Goal: Task Accomplishment & Management: Use online tool/utility

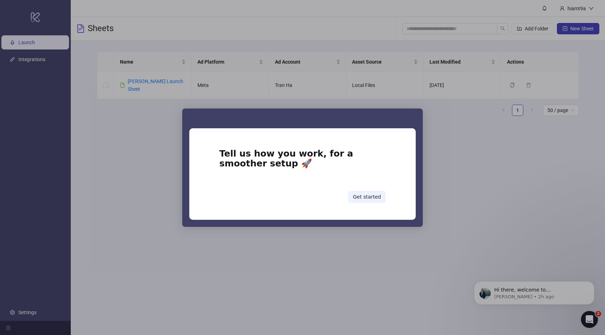
click at [362, 227] on div "Intercom messenger" at bounding box center [302, 167] width 605 height 335
click at [420, 119] on div "Intercom messenger" at bounding box center [302, 119] width 241 height 20
click at [429, 112] on div "Intercom messenger" at bounding box center [302, 167] width 605 height 335
click at [361, 191] on button "Get started" at bounding box center [367, 197] width 38 height 12
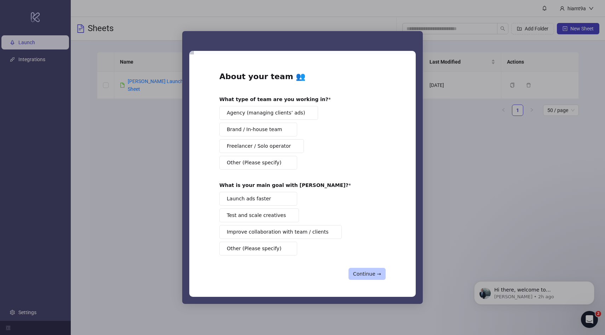
click at [362, 272] on button "Continue →" at bounding box center [366, 274] width 37 height 12
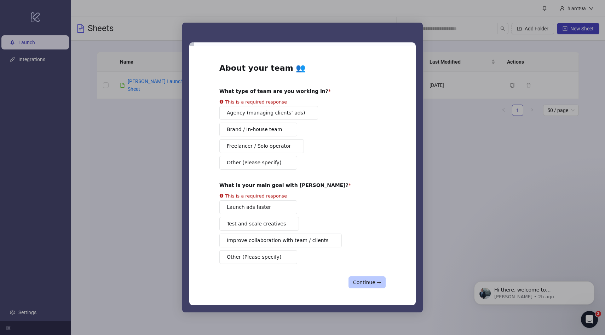
click at [363, 281] on button "Continue →" at bounding box center [366, 283] width 37 height 12
click at [226, 113] on button "Agency (managing clients’ ads)" at bounding box center [268, 113] width 99 height 14
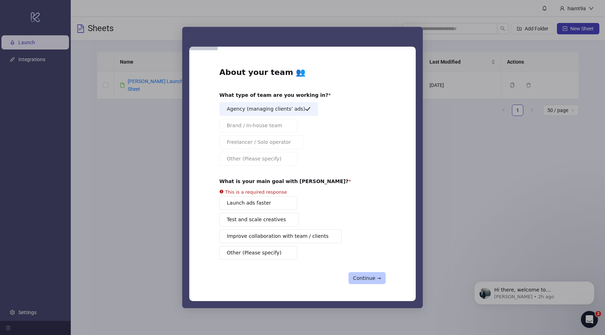
click at [355, 274] on button "Continue →" at bounding box center [366, 278] width 37 height 12
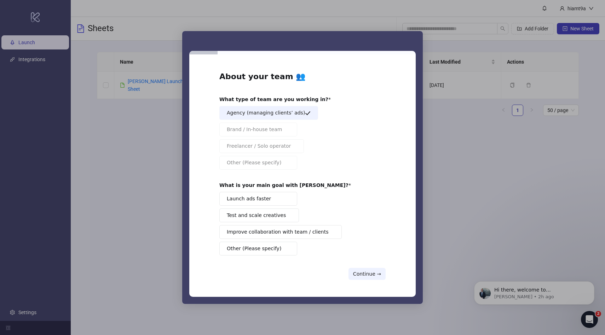
click at [267, 202] on span "Launch ads faster" at bounding box center [249, 198] width 44 height 7
click at [353, 271] on button "Continue →" at bounding box center [366, 274] width 37 height 12
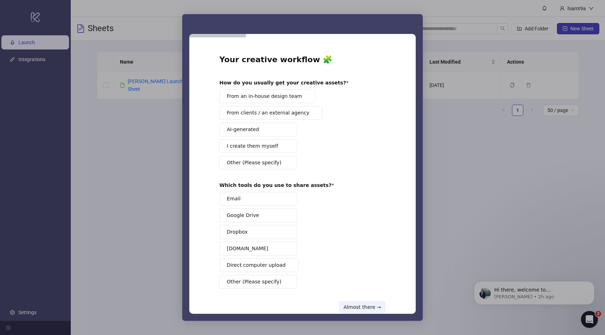
click at [270, 116] on span "From clients / an external agency" at bounding box center [268, 112] width 82 height 7
click at [246, 199] on button "Email" at bounding box center [258, 199] width 78 height 14
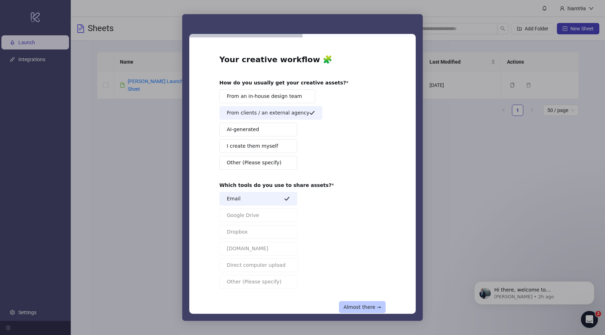
click at [372, 304] on button "Almost there →" at bounding box center [362, 307] width 47 height 12
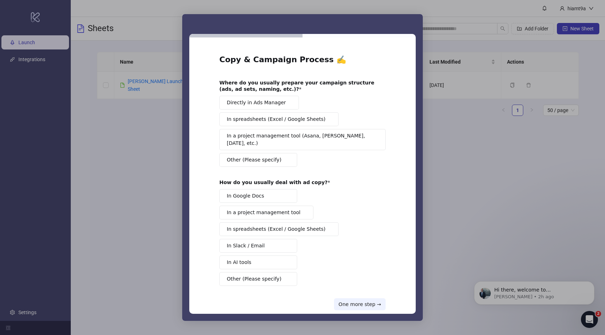
click at [273, 107] on button "Directly in Ads Manager" at bounding box center [259, 103] width 80 height 14
click at [250, 192] on span "In Google Docs" at bounding box center [246, 195] width 38 height 7
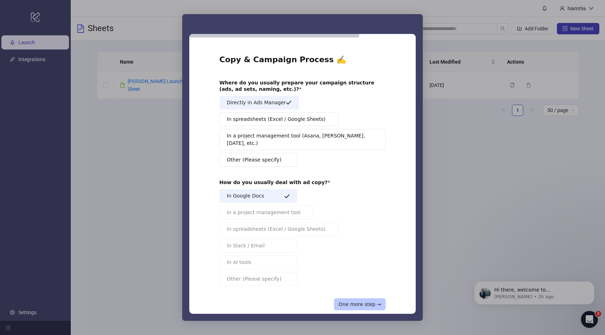
click at [375, 299] on button "One more step →" at bounding box center [360, 305] width 52 height 12
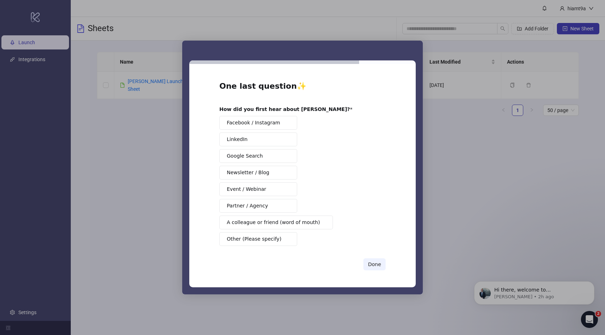
click at [261, 127] on button "Facebook / Instagram" at bounding box center [258, 123] width 78 height 14
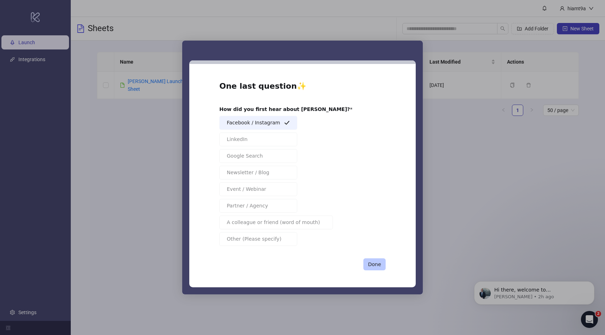
click at [379, 269] on button "Done" at bounding box center [374, 265] width 22 height 12
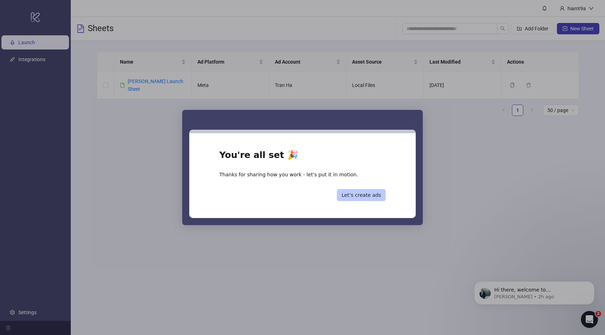
click at [364, 194] on button "Let’s create ads" at bounding box center [361, 195] width 49 height 12
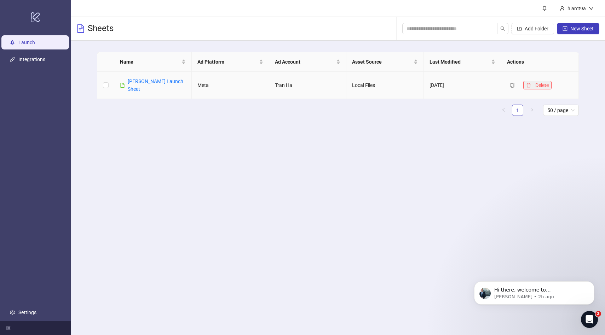
click at [534, 81] on button "Delete" at bounding box center [537, 85] width 28 height 8
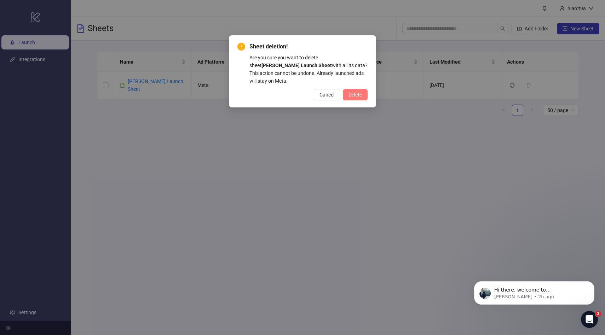
click at [354, 92] on span "Delete" at bounding box center [354, 95] width 13 height 6
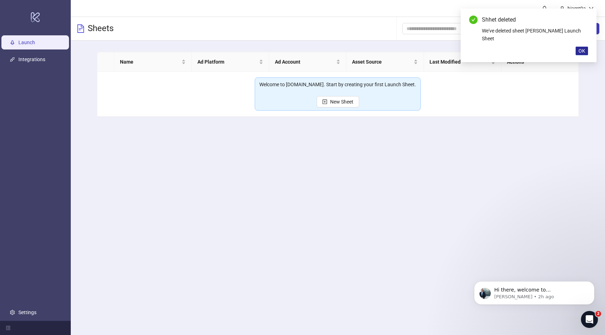
click at [580, 48] on span "OK" at bounding box center [581, 51] width 7 height 6
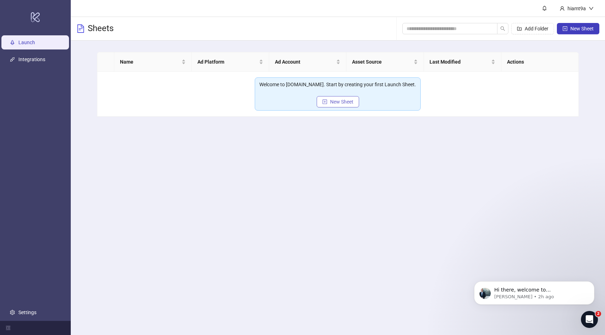
click at [340, 102] on span "New Sheet" at bounding box center [341, 102] width 23 height 6
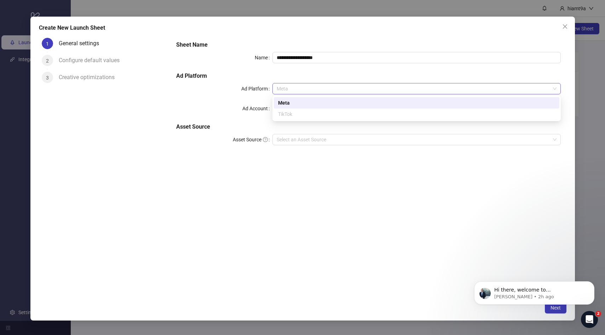
click at [282, 91] on span "Meta" at bounding box center [417, 88] width 280 height 11
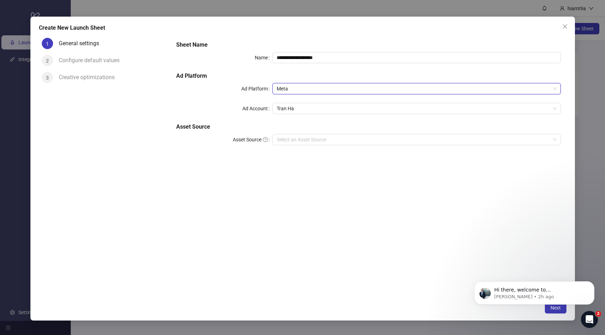
click at [282, 91] on span "Meta" at bounding box center [417, 88] width 280 height 11
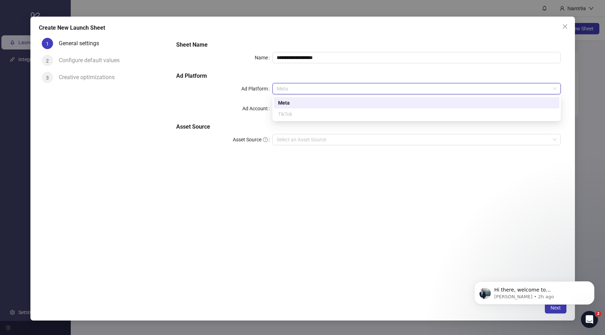
click at [282, 91] on span "Meta" at bounding box center [417, 88] width 280 height 11
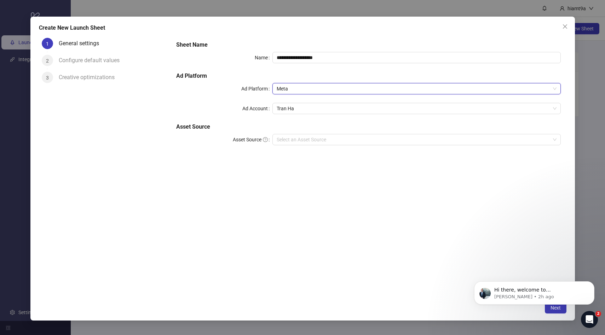
click at [282, 91] on span "Meta" at bounding box center [417, 88] width 280 height 11
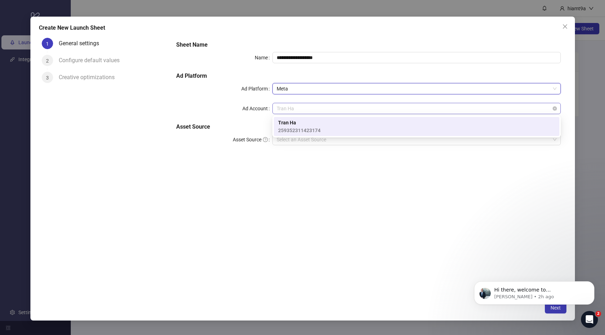
click at [281, 105] on span "Tran Ha" at bounding box center [417, 108] width 280 height 11
click at [264, 107] on label "Ad Account" at bounding box center [257, 108] width 30 height 11
click at [277, 107] on input "Ad Account" at bounding box center [413, 108] width 273 height 11
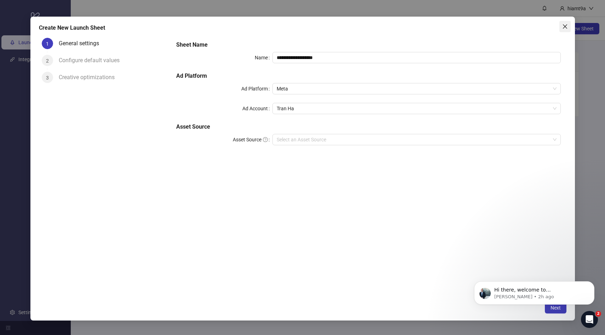
click at [562, 26] on icon "close" at bounding box center [565, 27] width 6 height 6
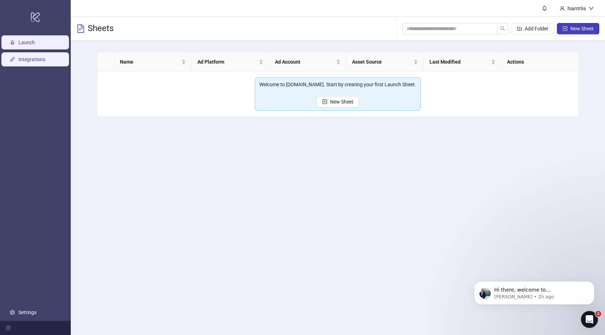
click at [39, 60] on link "Integrations" at bounding box center [31, 60] width 27 height 6
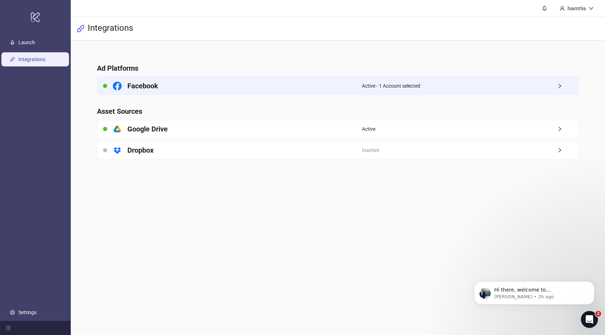
click at [558, 83] on div "Active - 1 Account selected" at bounding box center [470, 86] width 217 height 18
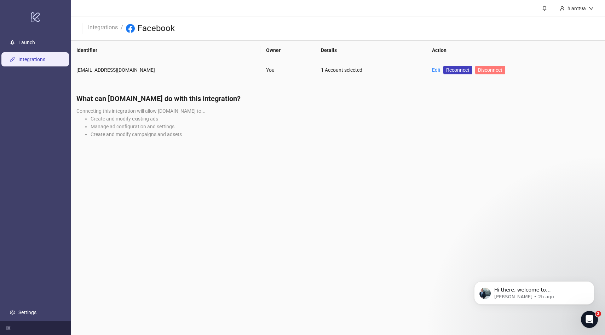
click at [478, 71] on span "Disconnect" at bounding box center [490, 70] width 24 height 6
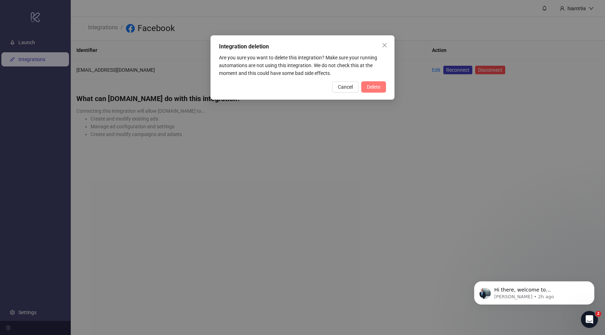
click at [369, 86] on span "Delete" at bounding box center [373, 87] width 13 height 6
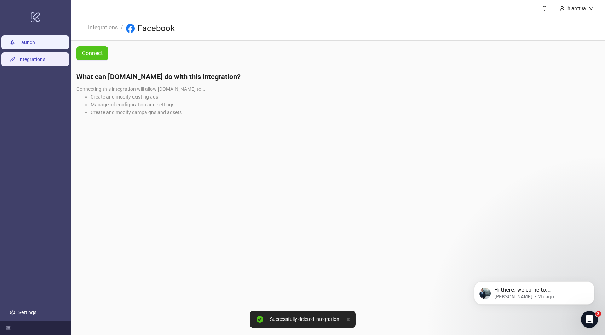
click at [18, 41] on link "Launch" at bounding box center [26, 43] width 17 height 6
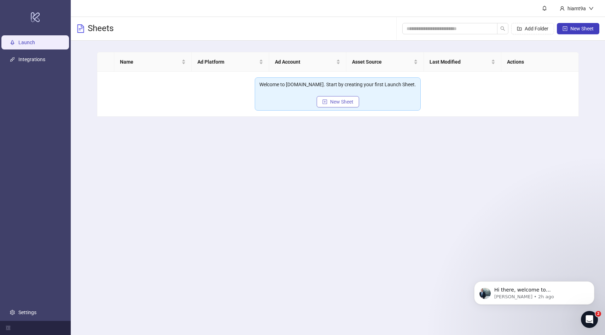
click at [339, 101] on span "New Sheet" at bounding box center [341, 102] width 23 height 6
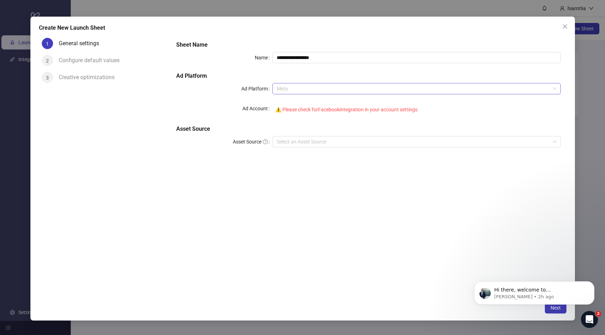
click at [319, 90] on span "Meta" at bounding box center [417, 88] width 280 height 11
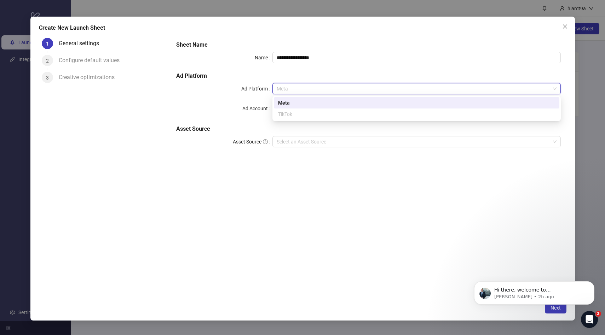
click at [319, 90] on span "Meta" at bounding box center [417, 88] width 280 height 11
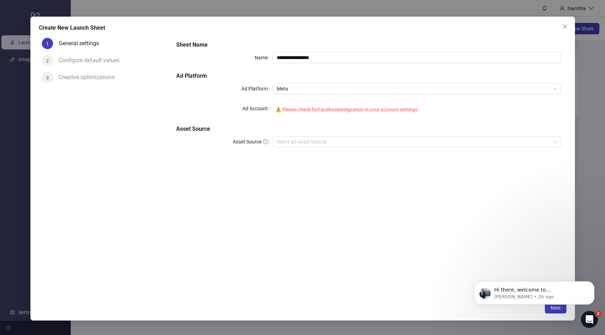
click at [300, 106] on div "⚠️ Please check for Facebook integration in your account settings" at bounding box center [416, 109] width 288 height 13
click at [565, 29] on icon "close" at bounding box center [565, 27] width 6 height 6
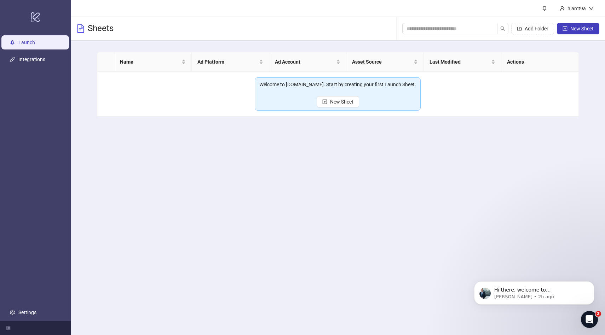
click at [23, 69] on ul "Launch Integrations Settings" at bounding box center [35, 177] width 71 height 287
click at [22, 61] on link "Integrations" at bounding box center [31, 60] width 27 height 6
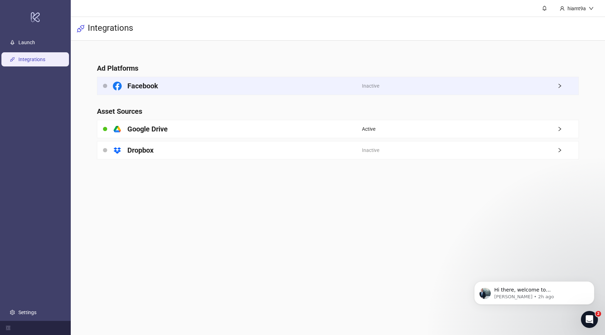
click at [194, 89] on div "Facebook" at bounding box center [229, 86] width 265 height 18
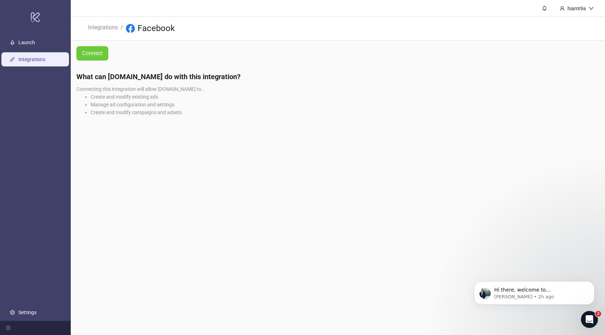
click at [99, 50] on span "Connect" at bounding box center [92, 53] width 21 height 9
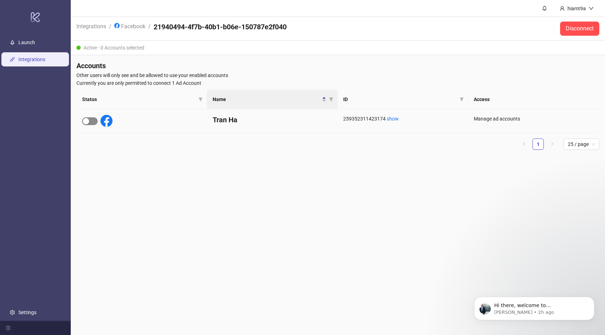
click at [92, 120] on span "button" at bounding box center [90, 121] width 16 height 8
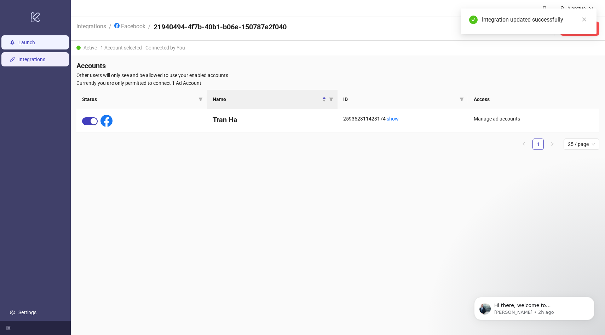
click at [30, 40] on link "Launch" at bounding box center [26, 43] width 17 height 6
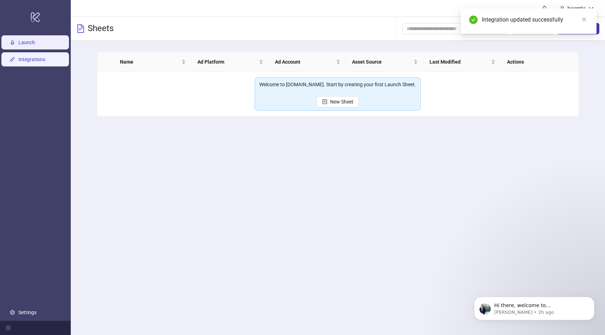
click at [27, 57] on link "Integrations" at bounding box center [31, 60] width 27 height 6
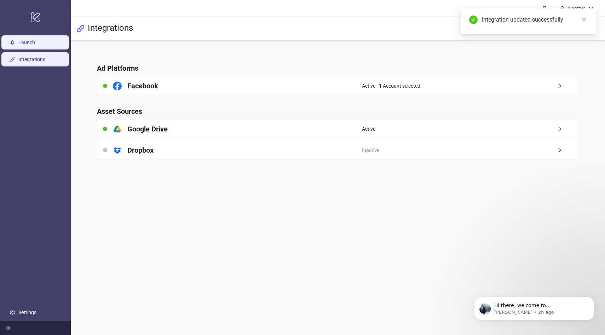
click at [27, 42] on link "Launch" at bounding box center [26, 43] width 17 height 6
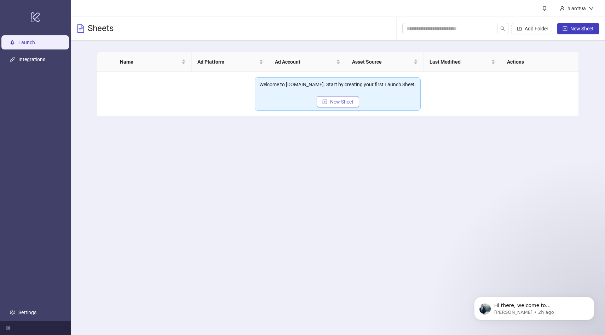
click at [332, 102] on span "New Sheet" at bounding box center [341, 102] width 23 height 6
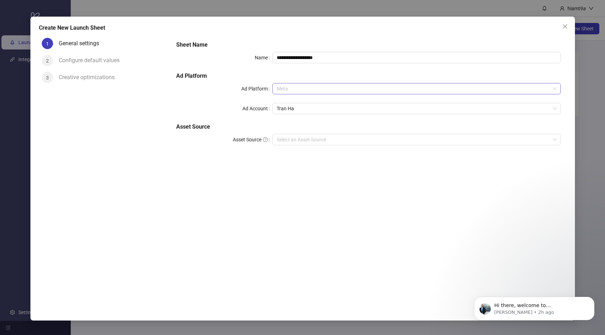
click at [293, 92] on span "Meta" at bounding box center [417, 88] width 280 height 11
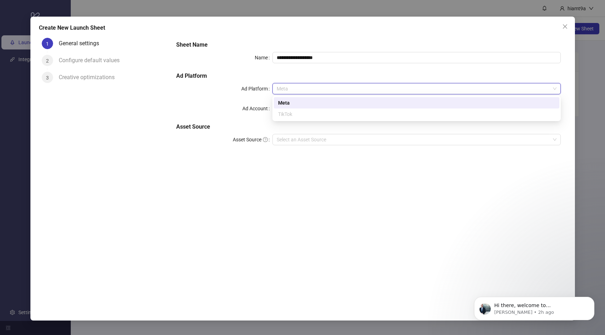
click at [293, 92] on span "Meta" at bounding box center [417, 88] width 280 height 11
click at [289, 101] on div "Meta" at bounding box center [416, 103] width 277 height 8
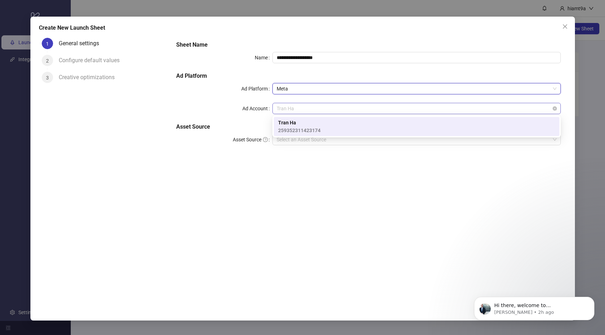
click at [284, 111] on span "Tran Ha" at bounding box center [417, 108] width 280 height 11
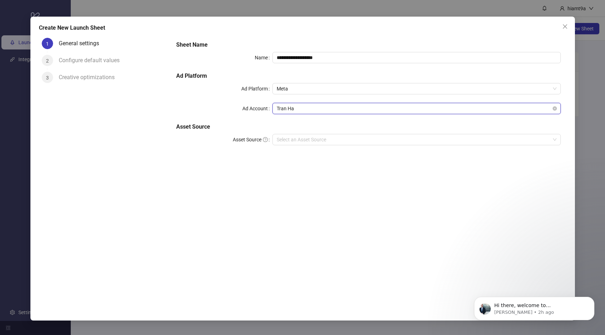
click at [284, 111] on span "Tran Ha" at bounding box center [417, 108] width 280 height 11
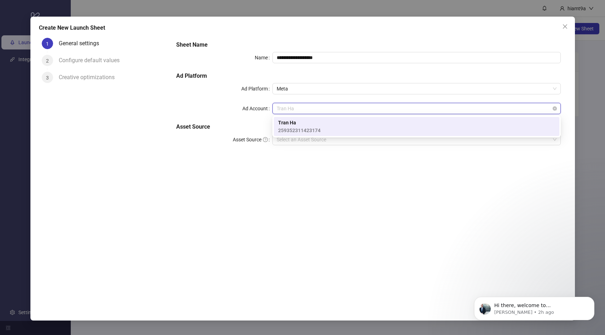
click at [284, 110] on span "Tran Ha" at bounding box center [417, 108] width 280 height 11
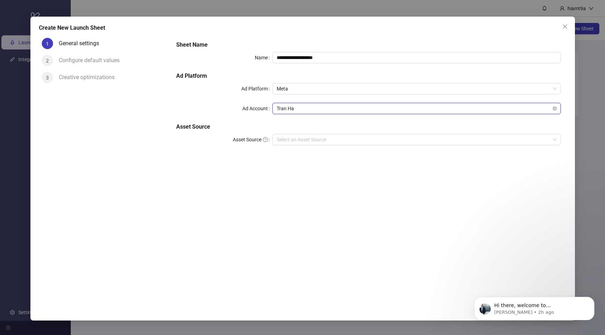
click at [284, 110] on span "Tran Ha" at bounding box center [417, 108] width 280 height 11
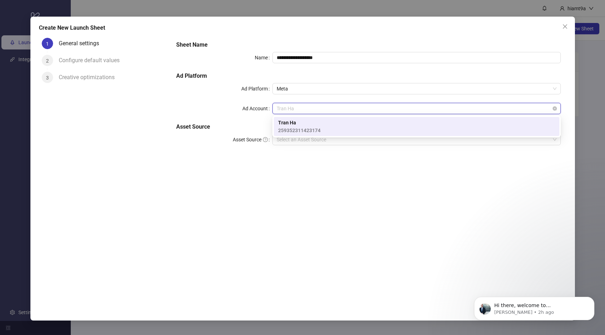
click at [284, 110] on span "Tran Ha" at bounding box center [417, 108] width 280 height 11
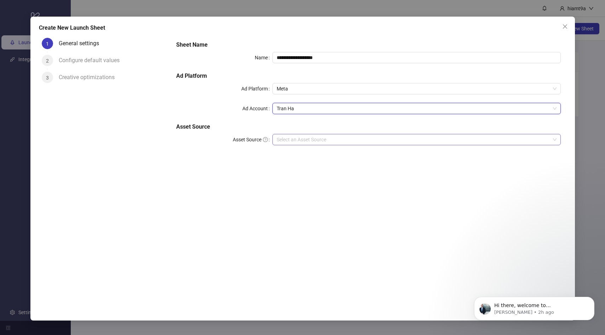
click at [288, 135] on input "Asset Source" at bounding box center [413, 139] width 273 height 11
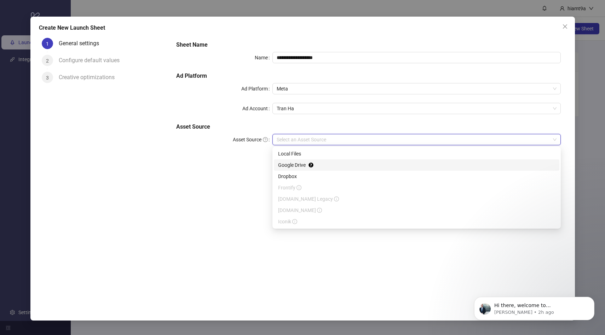
click at [288, 167] on div "Google Drive" at bounding box center [416, 165] width 277 height 8
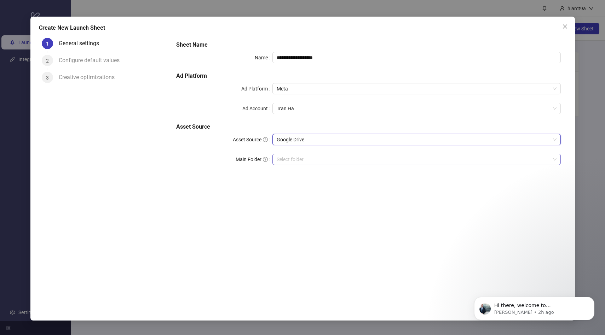
click at [293, 159] on input "Main Folder" at bounding box center [413, 159] width 273 height 11
click at [323, 159] on input "Main Folder" at bounding box center [413, 159] width 273 height 11
click at [592, 298] on icon "Dismiss notification" at bounding box center [592, 299] width 4 height 4
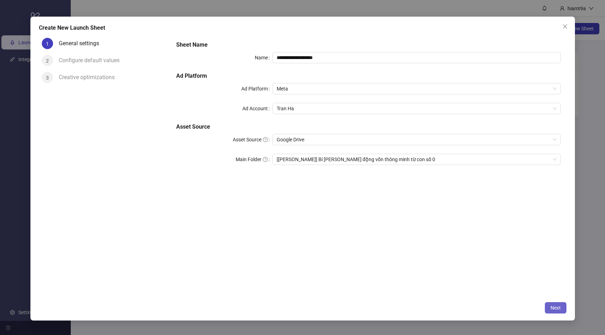
click at [559, 307] on span "Next" at bounding box center [556, 308] width 10 height 6
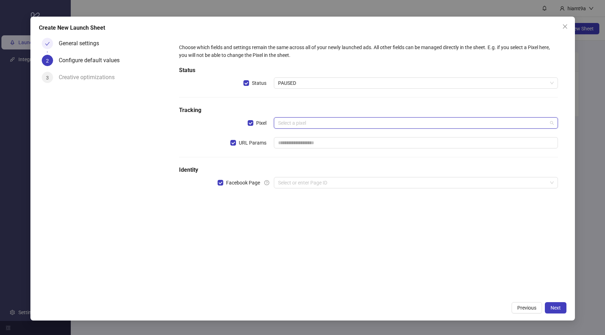
click at [291, 126] on input "search" at bounding box center [412, 123] width 269 height 11
click at [290, 126] on input "search" at bounding box center [412, 123] width 269 height 11
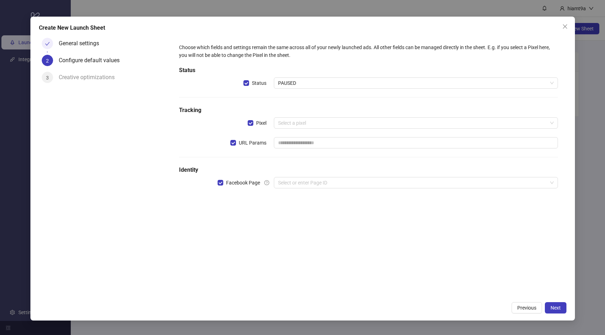
click at [280, 104] on div "Choose which fields and settings remain the same across all of your newly launc…" at bounding box center [368, 120] width 384 height 159
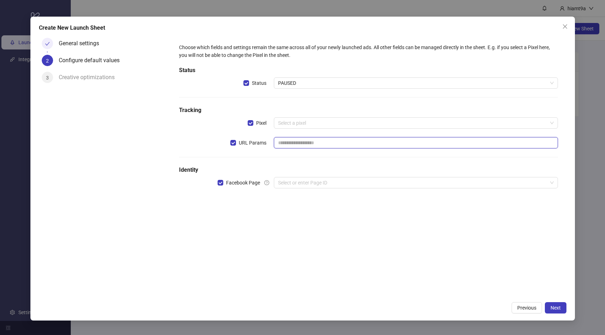
click at [290, 145] on input "text" at bounding box center [416, 142] width 284 height 11
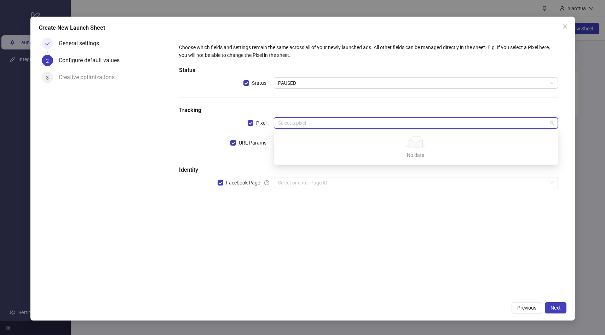
click at [293, 128] on input "search" at bounding box center [412, 123] width 269 height 11
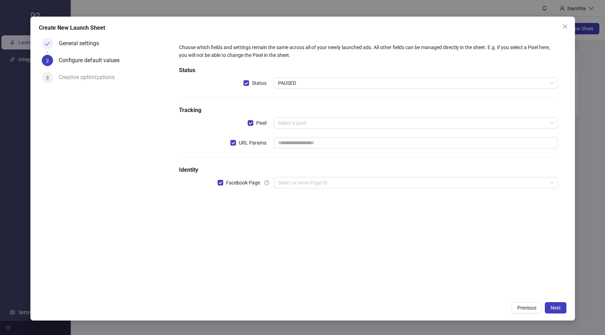
click at [252, 117] on div "Choose which fields and settings remain the same across all of your newly launc…" at bounding box center [368, 120] width 384 height 159
click at [289, 135] on div "Choose which fields and settings remain the same across all of your newly launc…" at bounding box center [368, 120] width 384 height 159
click at [299, 184] on input "search" at bounding box center [412, 183] width 269 height 11
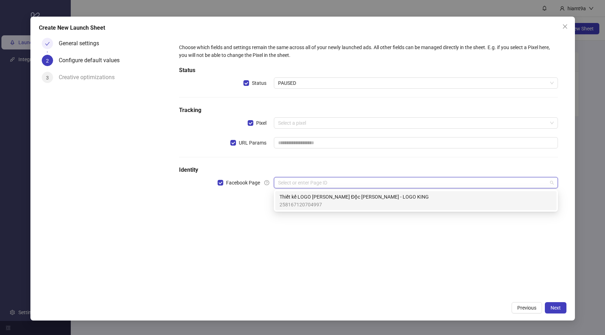
click at [223, 126] on div "Pixel" at bounding box center [226, 122] width 95 height 11
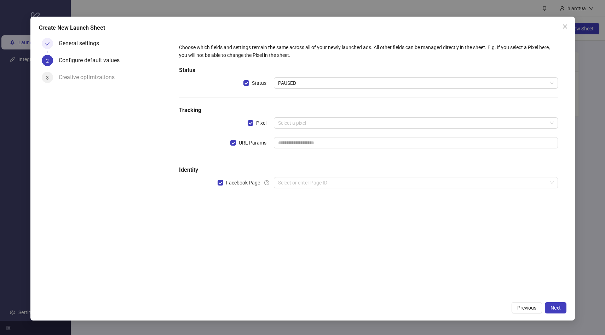
click at [183, 175] on div "Choose which fields and settings remain the same across all of your newly launc…" at bounding box center [368, 120] width 384 height 159
click at [183, 169] on h5 "Identity" at bounding box center [368, 170] width 379 height 8
click at [286, 181] on input "search" at bounding box center [412, 183] width 269 height 11
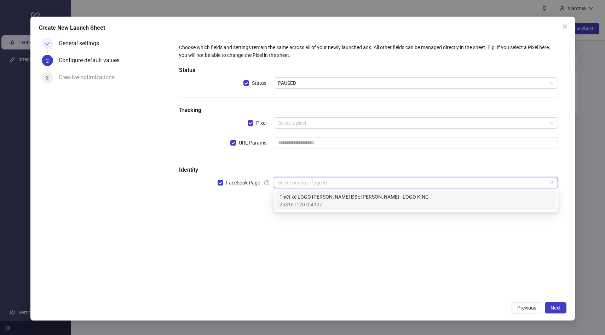
click at [297, 199] on span "Thiết kế LOGO Thương Hiệu Độc Quyền - LOGO KING" at bounding box center [354, 197] width 149 height 8
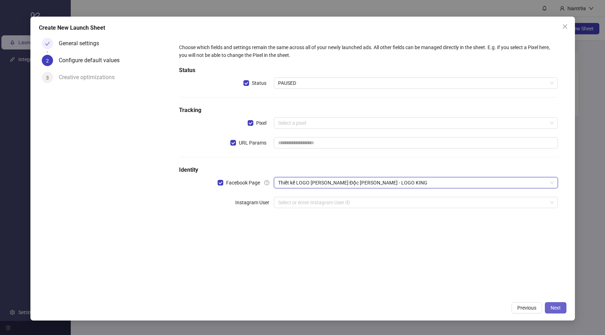
click at [556, 308] on span "Next" at bounding box center [556, 308] width 10 height 6
click at [382, 201] on input "search" at bounding box center [412, 202] width 269 height 11
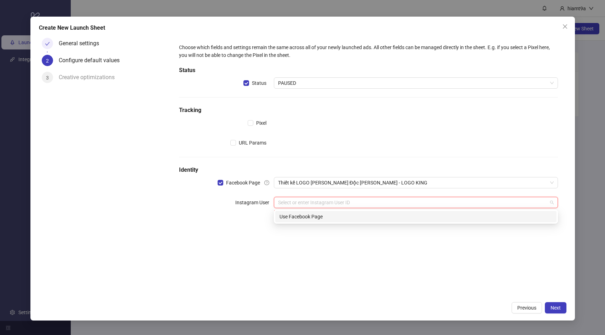
click at [353, 216] on div "Use Facebook Page" at bounding box center [416, 217] width 273 height 8
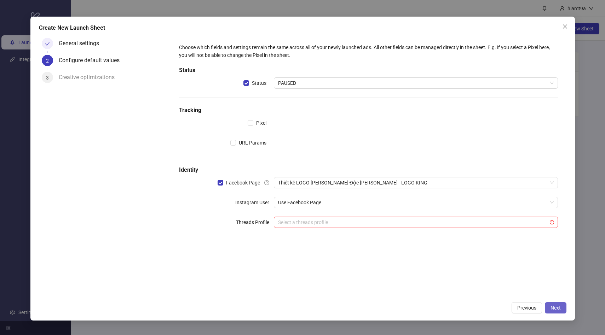
click at [559, 309] on span "Next" at bounding box center [556, 308] width 10 height 6
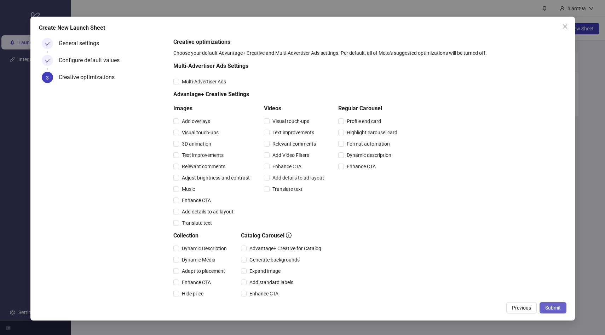
click at [553, 304] on button "Submit" at bounding box center [553, 307] width 27 height 11
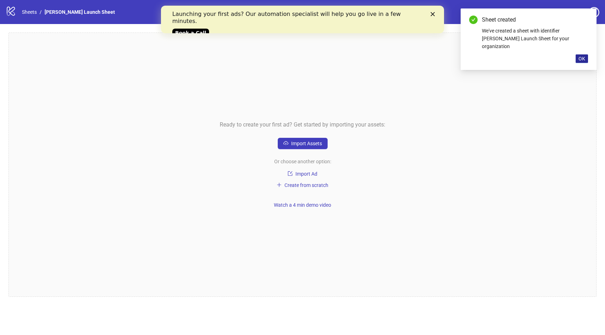
click at [578, 54] on button "OK" at bounding box center [582, 58] width 12 height 8
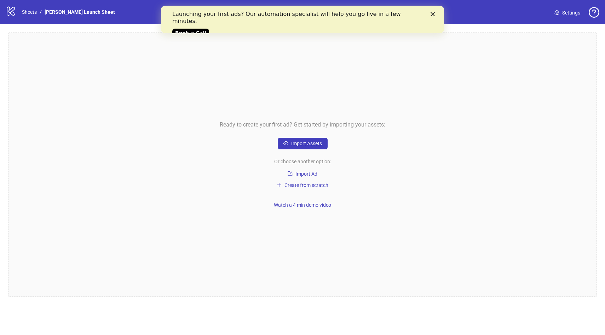
click at [434, 17] on div "Launching your first ads? Our automation specialist will help you go live in a …" at bounding box center [302, 22] width 283 height 29
click at [433, 12] on icon "Close" at bounding box center [433, 14] width 4 height 4
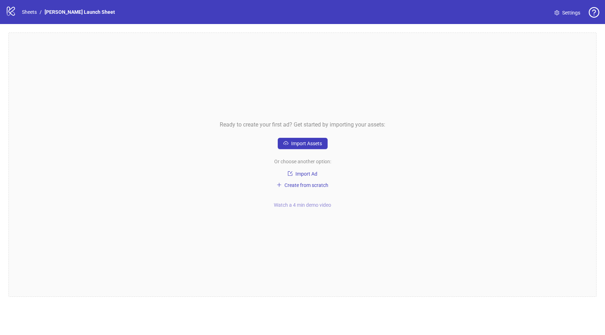
click at [300, 205] on span "Watch a 4 min demo video" at bounding box center [302, 205] width 57 height 6
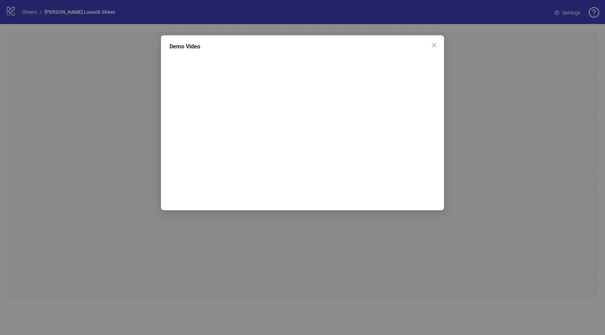
click at [468, 178] on div "Demo Video" at bounding box center [302, 167] width 605 height 335
click at [434, 46] on icon "close" at bounding box center [434, 45] width 4 height 4
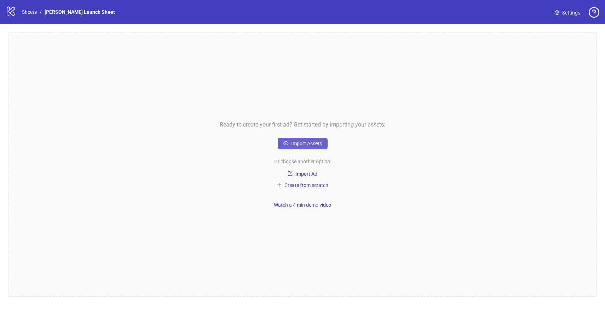
click at [305, 146] on button "Import Assets" at bounding box center [303, 143] width 50 height 11
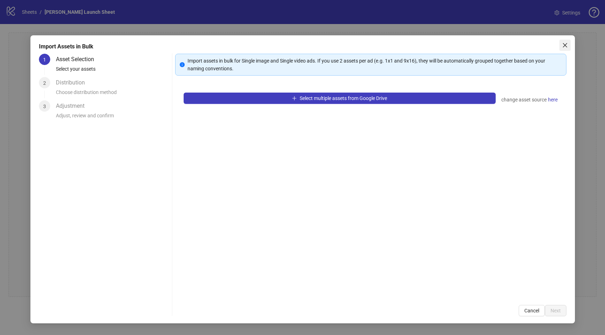
click at [566, 44] on icon "close" at bounding box center [565, 45] width 6 height 6
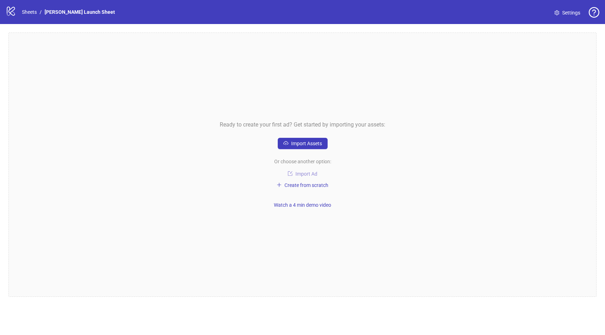
click at [307, 175] on span "Import Ad" at bounding box center [306, 174] width 22 height 6
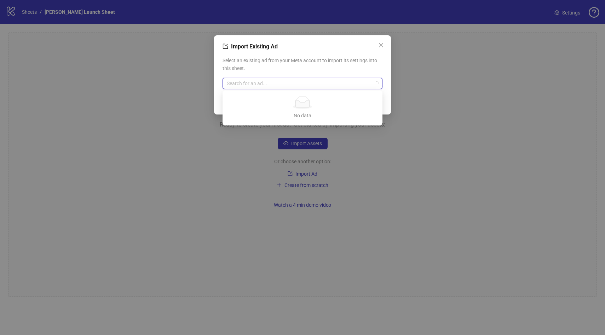
click at [321, 81] on input "search" at bounding box center [299, 83] width 145 height 11
click at [378, 42] on button "Close" at bounding box center [380, 45] width 11 height 11
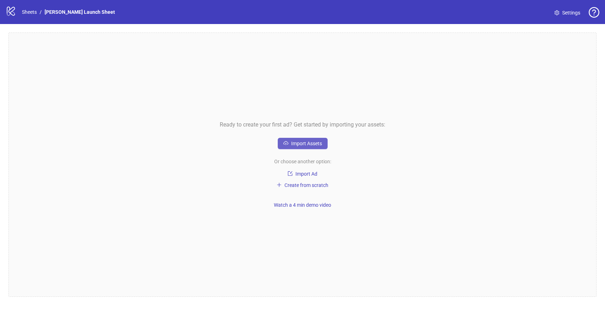
click at [304, 143] on span "Import Assets" at bounding box center [306, 144] width 31 height 6
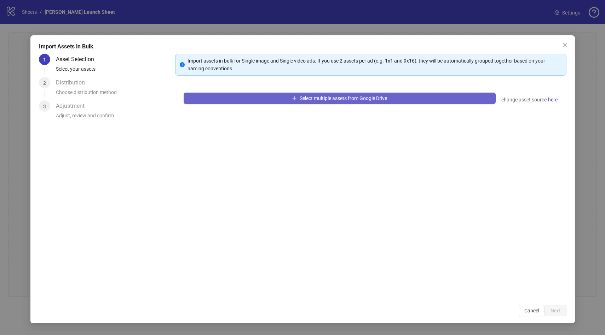
click at [274, 101] on button "Select multiple assets from Google Drive" at bounding box center [340, 98] width 312 height 11
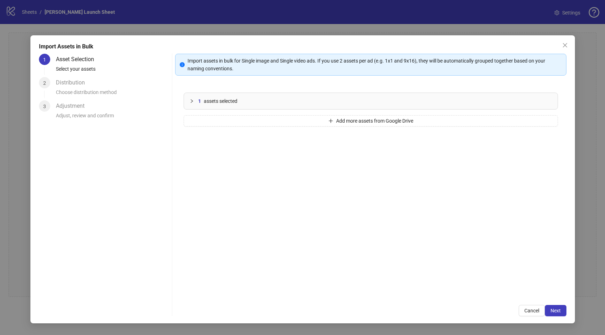
click at [191, 102] on icon "collapsed" at bounding box center [192, 101] width 2 height 4
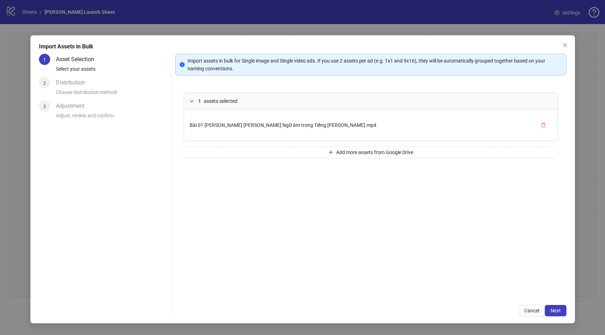
click at [191, 102] on icon "expanded" at bounding box center [192, 101] width 4 height 2
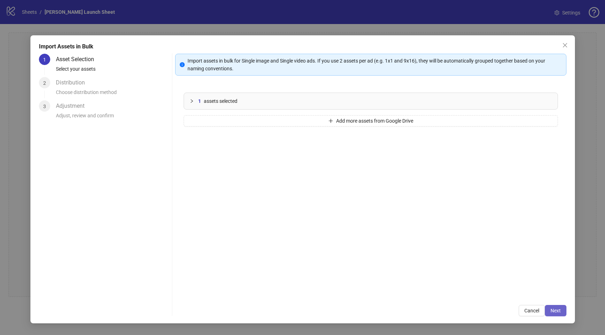
click at [558, 310] on span "Next" at bounding box center [556, 311] width 10 height 6
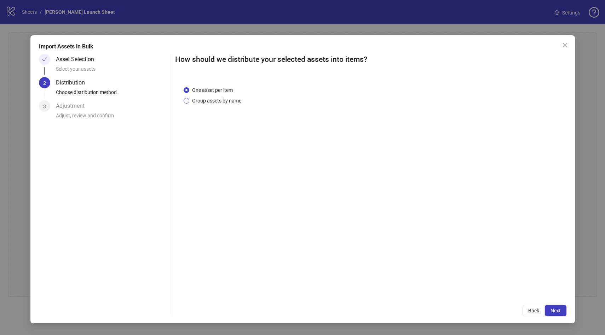
click at [221, 102] on span "Group assets by name" at bounding box center [216, 101] width 55 height 8
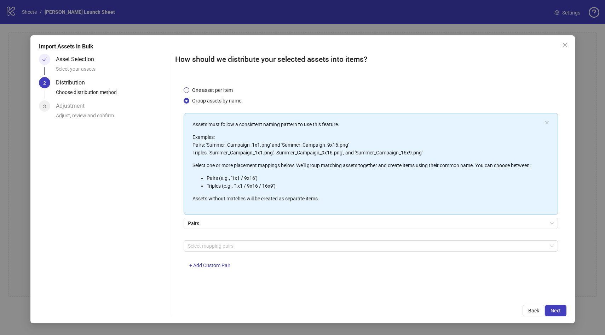
click at [220, 93] on span "One asset per item" at bounding box center [212, 90] width 46 height 8
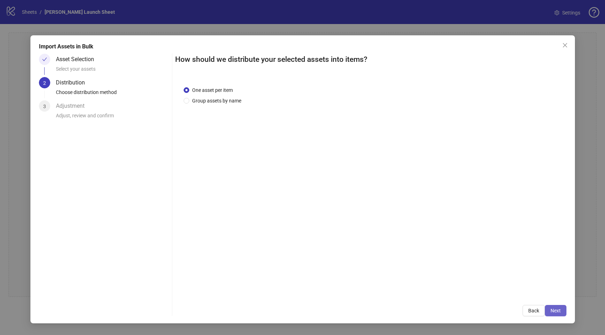
click at [554, 307] on button "Next" at bounding box center [556, 310] width 22 height 11
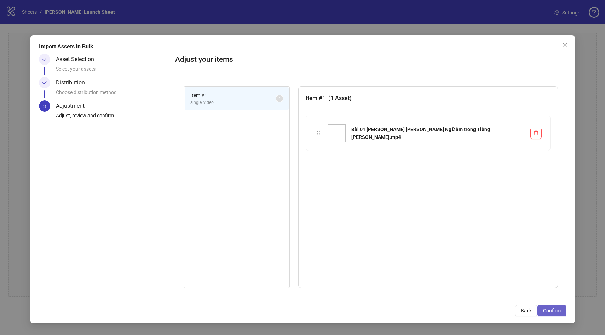
click at [552, 312] on span "Confirm" at bounding box center [552, 311] width 18 height 6
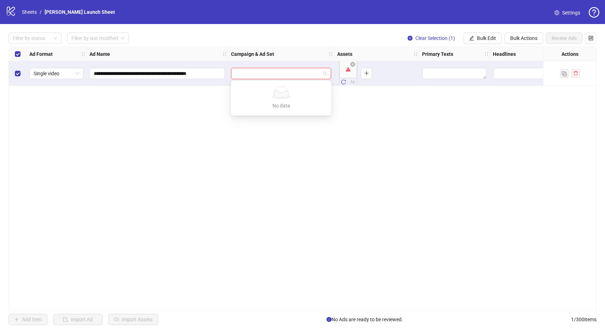
click at [294, 76] on input "search" at bounding box center [277, 73] width 85 height 11
click at [201, 115] on div "**********" at bounding box center [302, 179] width 588 height 265
click at [242, 71] on input "search" at bounding box center [277, 73] width 85 height 11
click at [318, 72] on input "search" at bounding box center [277, 73] width 85 height 11
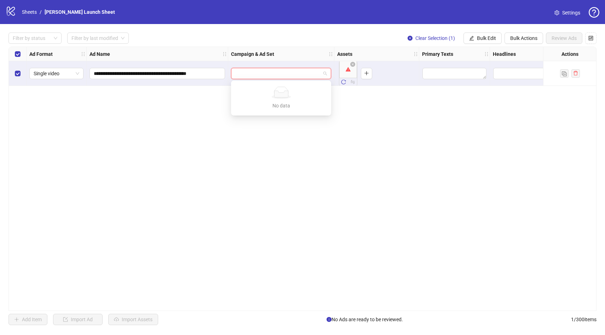
click at [305, 76] on input "search" at bounding box center [277, 73] width 85 height 11
click at [470, 73] on textarea "Edit values" at bounding box center [454, 73] width 64 height 11
click at [296, 73] on input "search" at bounding box center [277, 73] width 85 height 11
click at [441, 70] on textarea "Edit values" at bounding box center [454, 73] width 64 height 11
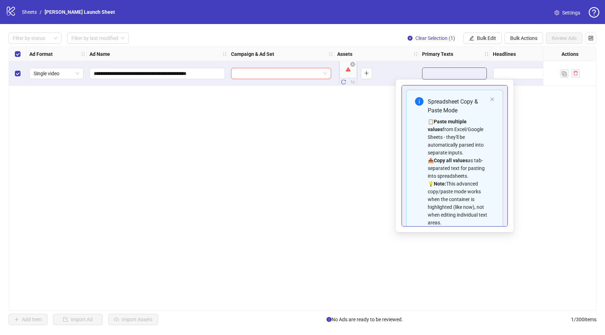
click at [439, 75] on textarea "Edit values" at bounding box center [454, 73] width 64 height 11
click at [494, 100] on icon "close" at bounding box center [492, 99] width 4 height 4
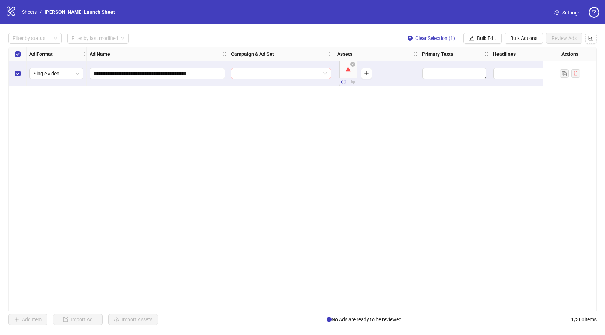
click at [546, 122] on div "**********" at bounding box center [302, 179] width 588 height 265
click at [263, 75] on input "search" at bounding box center [277, 73] width 85 height 11
click at [262, 75] on input "search" at bounding box center [277, 73] width 85 height 11
click at [454, 75] on textarea "Edit values" at bounding box center [454, 73] width 64 height 11
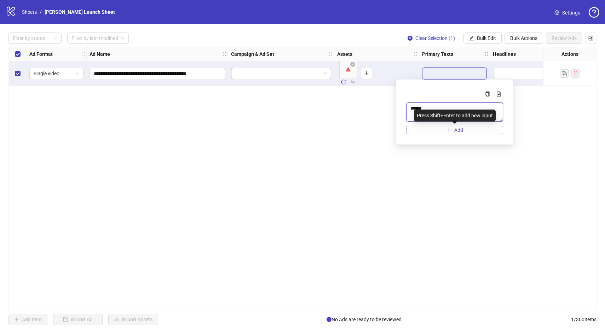
type textarea "******"
click at [469, 130] on button "Add" at bounding box center [454, 130] width 97 height 8
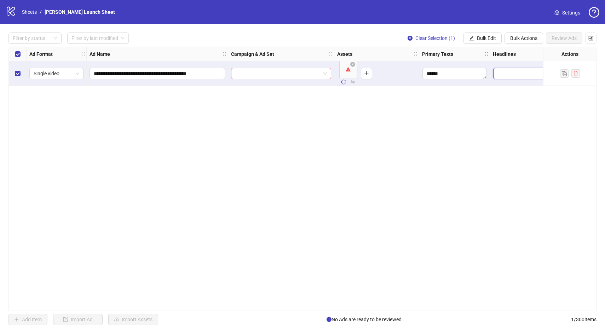
click at [509, 77] on input "Edit values" at bounding box center [542, 73] width 99 height 11
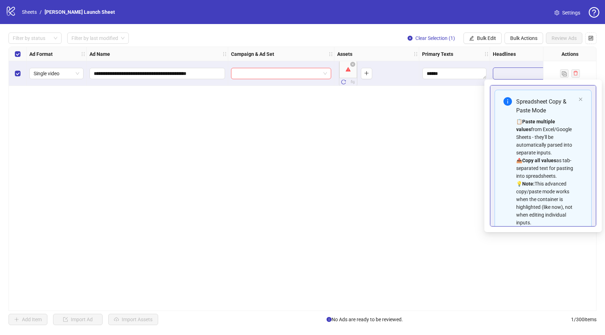
scroll to position [40, 0]
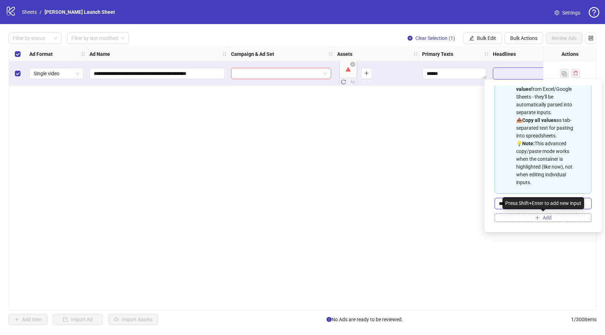
type input "***"
click at [522, 218] on button "Add" at bounding box center [543, 218] width 97 height 8
click at [476, 123] on div "**********" at bounding box center [302, 179] width 588 height 265
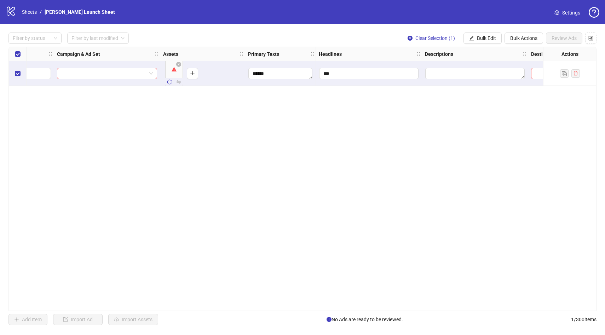
scroll to position [0, 204]
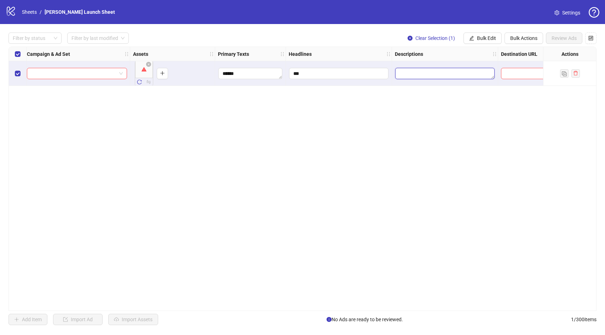
click at [427, 72] on textarea "Edit values" at bounding box center [444, 73] width 99 height 11
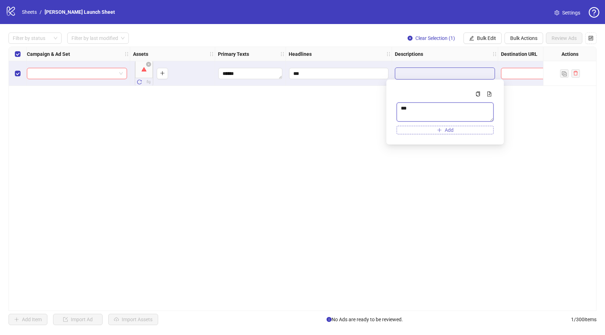
type textarea "***"
click at [438, 129] on icon "plus" at bounding box center [439, 130] width 5 height 5
click at [511, 113] on div "**********" at bounding box center [302, 179] width 588 height 265
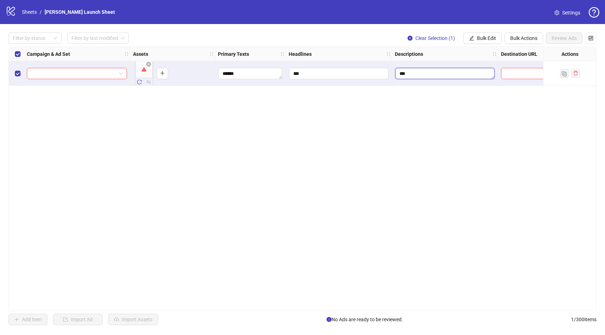
click at [482, 76] on textarea "***" at bounding box center [444, 73] width 99 height 11
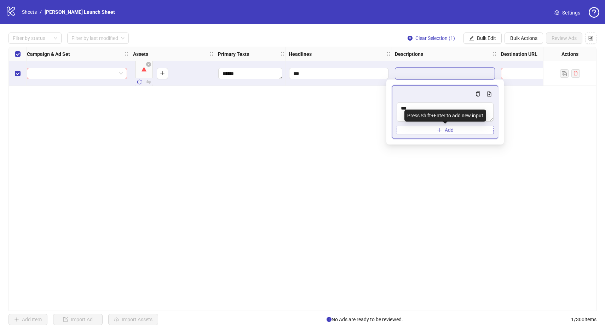
click at [440, 130] on icon "plus" at bounding box center [439, 130] width 4 height 0
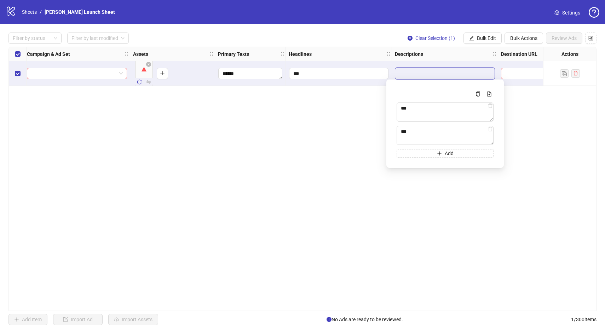
type textarea "****"
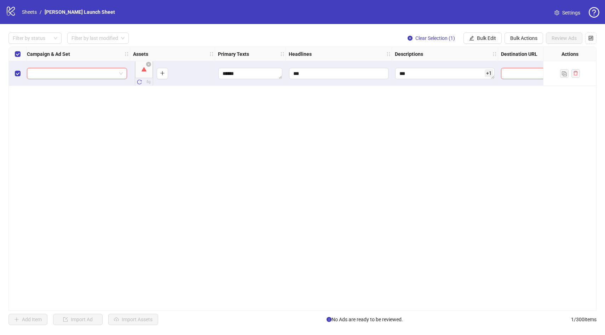
click at [465, 182] on div "**********" at bounding box center [302, 179] width 588 height 265
click at [456, 75] on textarea "***" at bounding box center [444, 73] width 99 height 11
click at [514, 72] on input "text" at bounding box center [525, 74] width 41 height 8
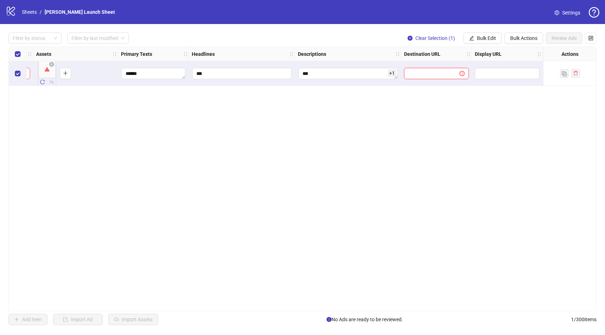
scroll to position [0, 377]
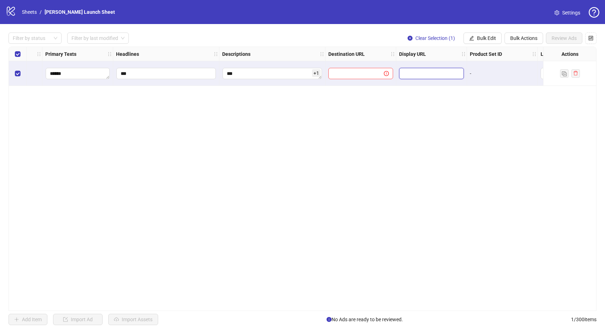
click at [436, 71] on input "text" at bounding box center [430, 74] width 55 height 8
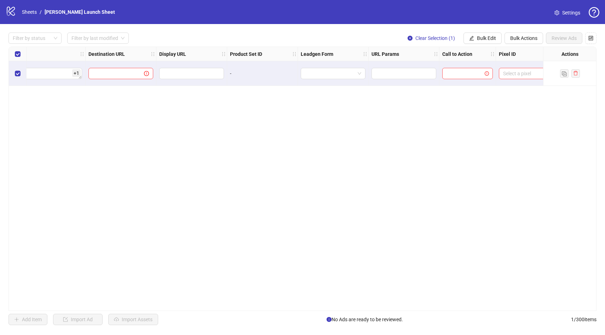
scroll to position [0, 640]
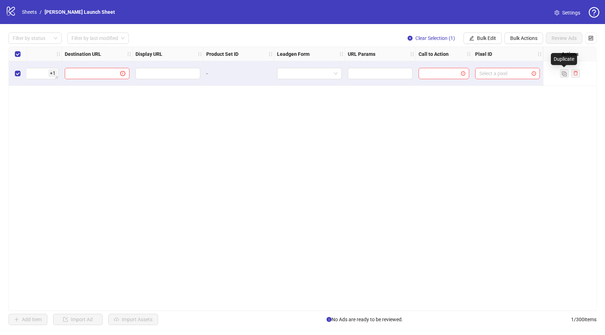
click at [514, 80] on div "Select a pixel" at bounding box center [507, 73] width 71 height 25
click at [507, 72] on input "search" at bounding box center [504, 73] width 50 height 11
type input "*****"
click at [449, 75] on input "search" at bounding box center [441, 73] width 36 height 11
type input "******"
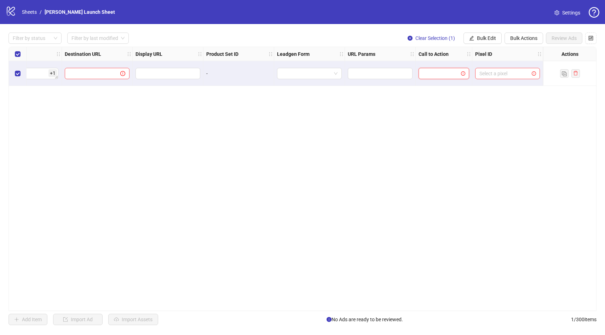
click at [445, 79] on div at bounding box center [444, 73] width 51 height 11
click at [445, 75] on input "search" at bounding box center [441, 73] width 36 height 11
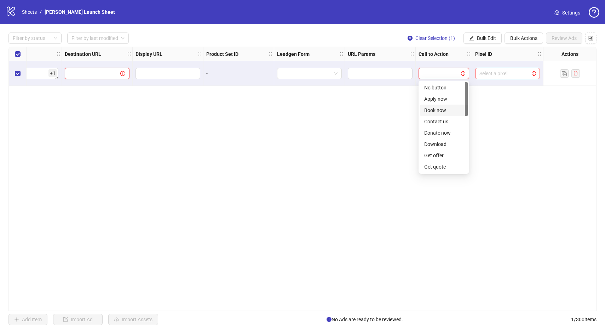
click at [100, 74] on input "text" at bounding box center [89, 74] width 41 height 8
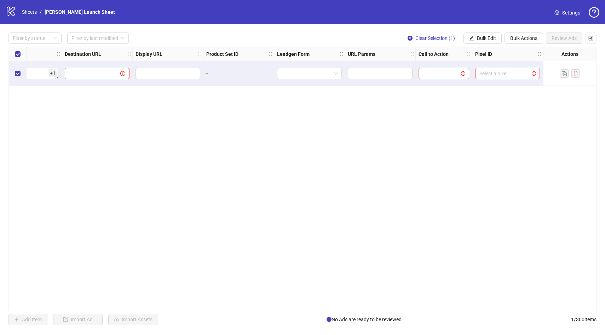
click at [437, 75] on input "search" at bounding box center [441, 73] width 36 height 11
click at [436, 86] on div "No button" at bounding box center [443, 88] width 39 height 8
click at [520, 71] on input "search" at bounding box center [504, 73] width 50 height 11
click at [500, 104] on div "No data" at bounding box center [508, 106] width 48 height 8
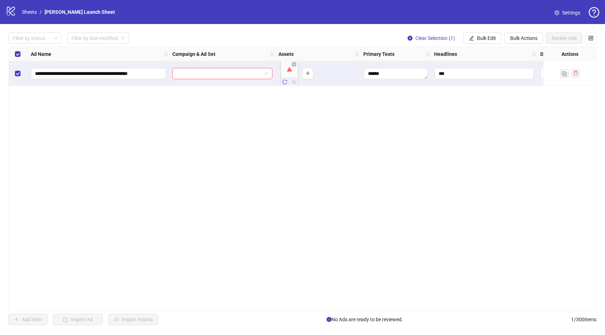
scroll to position [0, 0]
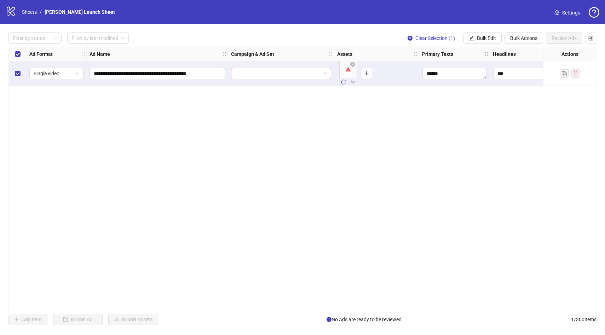
click at [265, 69] on input "search" at bounding box center [277, 73] width 85 height 11
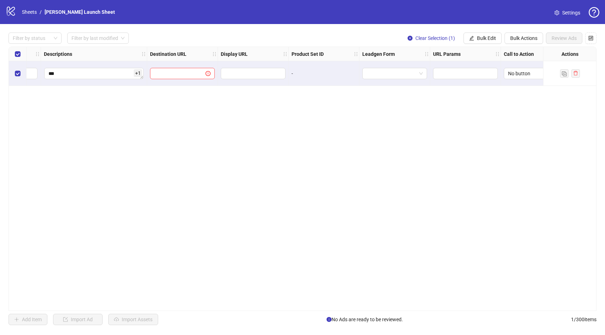
scroll to position [0, 640]
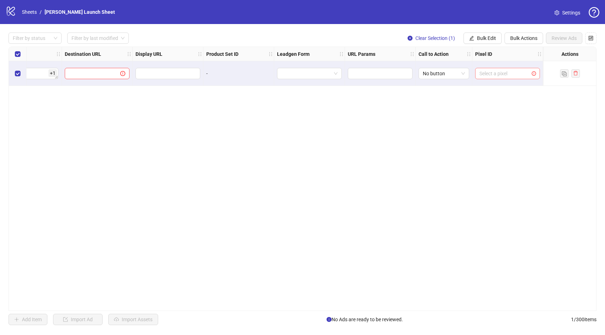
click at [504, 71] on input "search" at bounding box center [504, 73] width 50 height 11
click at [537, 54] on icon "holder" at bounding box center [539, 54] width 5 height 5
click at [539, 53] on div "Pixel ID" at bounding box center [510, 54] width 72 height 14
click at [509, 76] on input "search" at bounding box center [506, 73] width 51 height 11
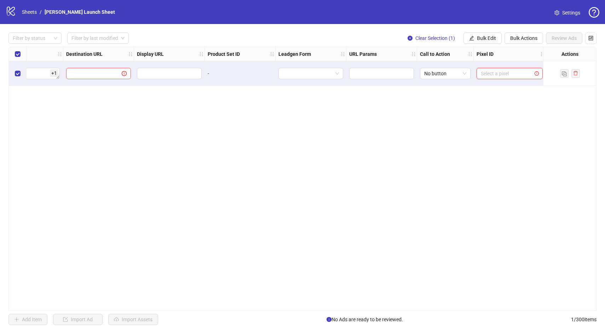
click at [491, 71] on input "search" at bounding box center [506, 73] width 51 height 11
click at [519, 67] on div "Select a pixel" at bounding box center [510, 73] width 72 height 25
click at [529, 41] on span "Bulk Actions" at bounding box center [523, 38] width 27 height 6
click at [459, 120] on div "Ad Format Ad Name Campaign & Ad Set Assets Primary Texts Headlines Descriptions…" at bounding box center [302, 179] width 588 height 265
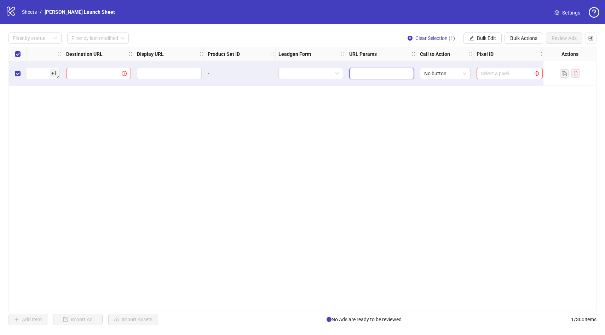
click at [361, 75] on input "text" at bounding box center [380, 74] width 55 height 8
type input "******"
click at [392, 77] on input "******" at bounding box center [378, 74] width 50 height 8
click at [387, 76] on input "text" at bounding box center [380, 74] width 55 height 8
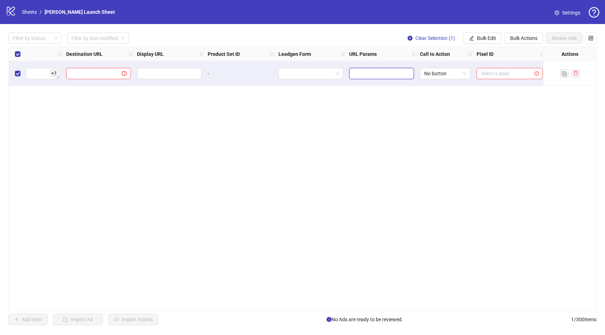
click at [387, 76] on input "text" at bounding box center [380, 74] width 55 height 8
click at [374, 74] on input "**********" at bounding box center [378, 74] width 50 height 8
type input "**********"
click at [374, 105] on div "**********" at bounding box center [302, 179] width 588 height 265
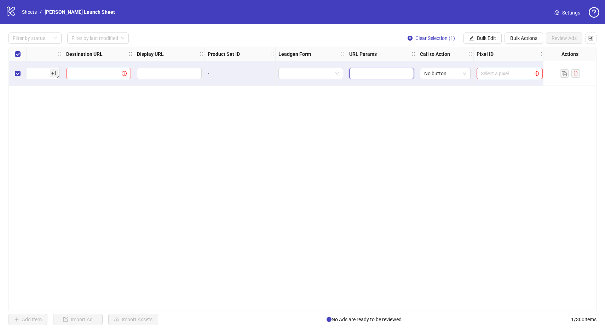
click at [407, 71] on input "text" at bounding box center [380, 74] width 55 height 8
type input "**********"
click at [325, 73] on input "search" at bounding box center [308, 73] width 50 height 11
click at [380, 73] on input "text" at bounding box center [380, 74] width 55 height 8
click at [394, 74] on input "**********" at bounding box center [378, 74] width 50 height 8
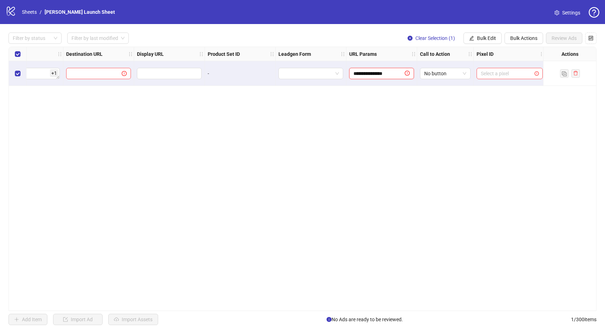
click at [394, 74] on input "**********" at bounding box center [378, 74] width 50 height 8
type input "*******"
click at [364, 109] on div "Ad Format Ad Name Campaign & Ad Set Assets Primary Texts Headlines Descriptions…" at bounding box center [302, 179] width 588 height 265
click at [323, 74] on input "search" at bounding box center [308, 73] width 50 height 11
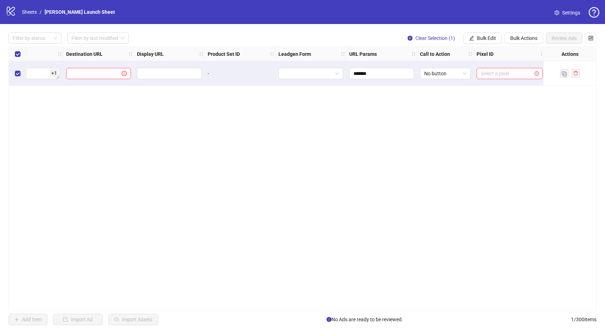
click at [226, 115] on div "Ad Format Ad Name Campaign & Ad Set Assets Primary Texts Headlines Descriptions…" at bounding box center [302, 179] width 588 height 265
click at [106, 76] on input "text" at bounding box center [90, 74] width 41 height 8
type input "**********"
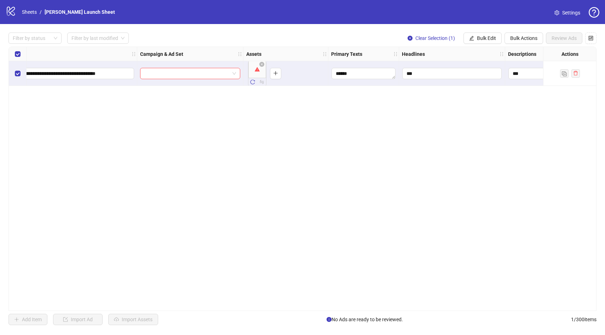
scroll to position [0, 0]
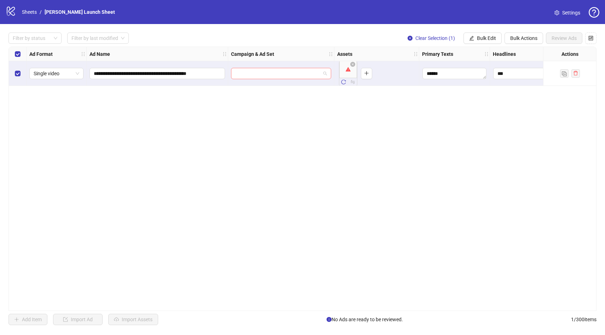
click at [254, 79] on input "search" at bounding box center [277, 73] width 85 height 11
click at [277, 95] on icon at bounding box center [281, 94] width 14 height 7
click at [489, 82] on div "******" at bounding box center [454, 73] width 71 height 25
click at [295, 71] on input "search" at bounding box center [277, 73] width 85 height 11
click at [367, 72] on icon "plus" at bounding box center [366, 73] width 5 height 5
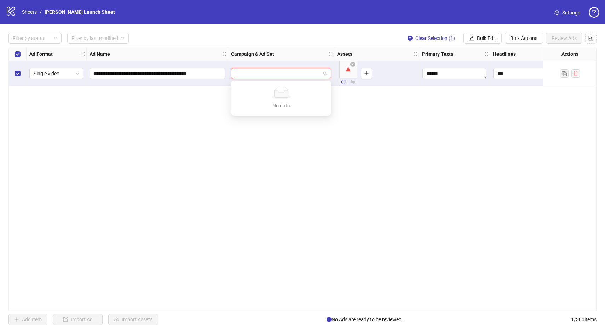
click at [308, 74] on input "search" at bounding box center [277, 73] width 85 height 11
click at [534, 174] on div "**********" at bounding box center [302, 179] width 588 height 265
click at [304, 72] on input "search" at bounding box center [277, 73] width 85 height 11
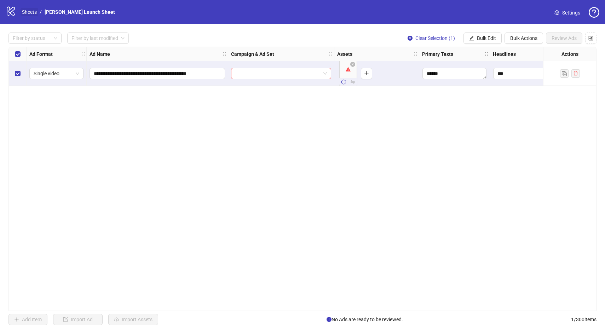
click at [30, 12] on link "Sheets" at bounding box center [30, 12] width 18 height 8
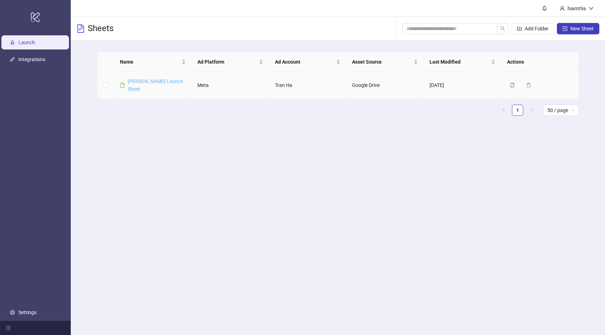
click at [161, 81] on link "Tran Ha Launch Sheet" at bounding box center [156, 85] width 56 height 13
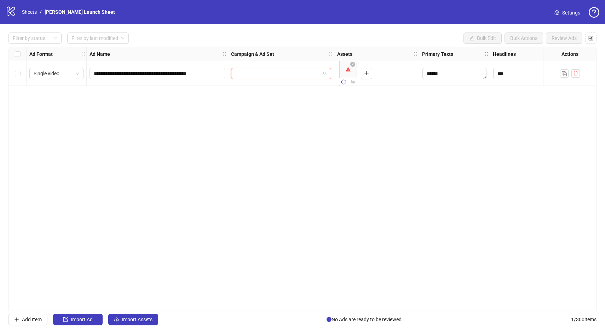
click at [298, 75] on input "search" at bounding box center [277, 73] width 85 height 11
click at [29, 14] on link "Sheets" at bounding box center [30, 12] width 18 height 8
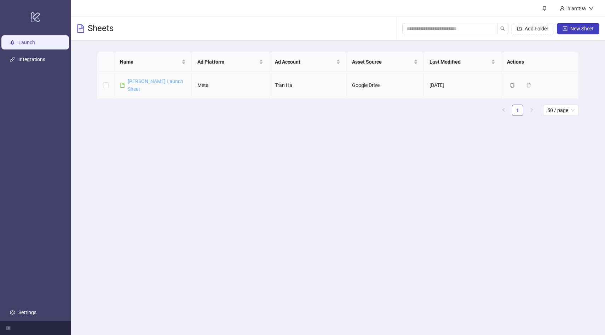
click at [160, 79] on link "Tran Ha Launch Sheet" at bounding box center [156, 85] width 56 height 13
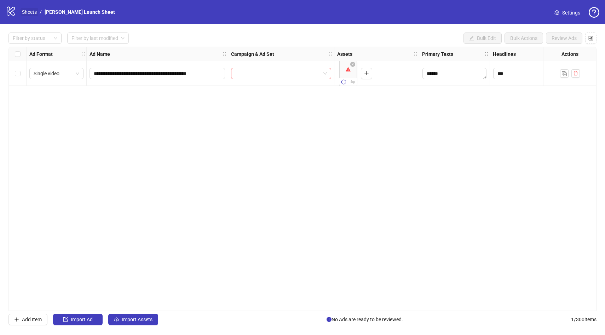
click at [22, 15] on link "Sheets" at bounding box center [30, 12] width 18 height 8
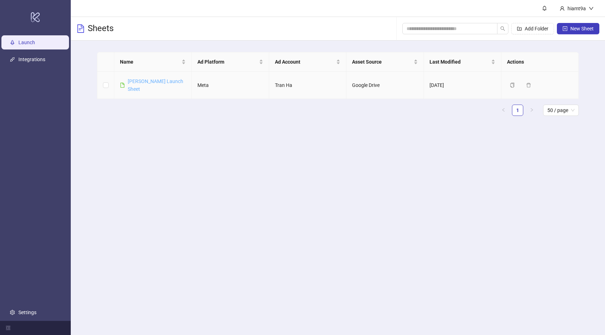
click at [164, 81] on link "Tran Ha Launch Sheet" at bounding box center [156, 85] width 56 height 13
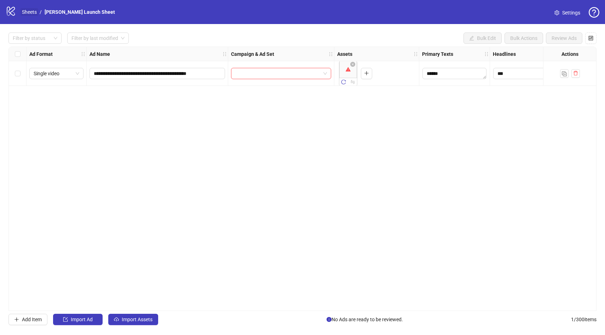
click at [33, 10] on link "Sheets" at bounding box center [30, 12] width 18 height 8
